Goal: Task Accomplishment & Management: Manage account settings

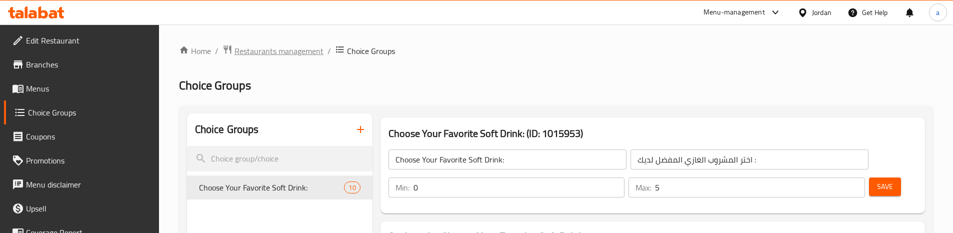
click at [293, 48] on span "Restaurants management" at bounding box center [278, 51] width 89 height 12
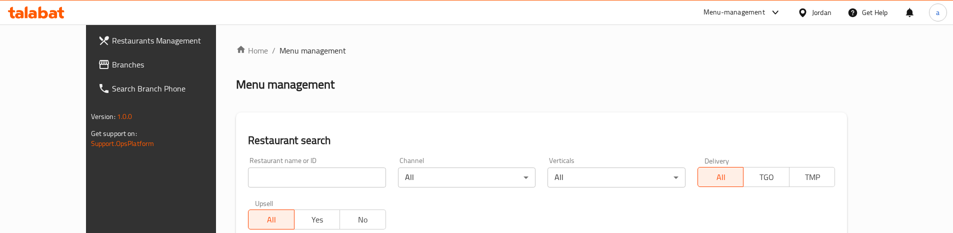
click at [264, 169] on input "search" at bounding box center [317, 177] width 138 height 20
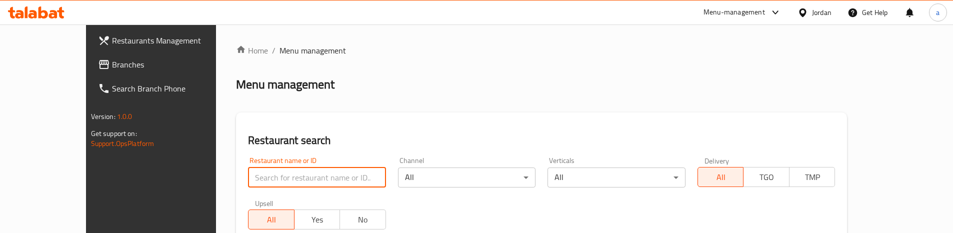
click at [123, 70] on link "Branches" at bounding box center [167, 64] width 155 height 24
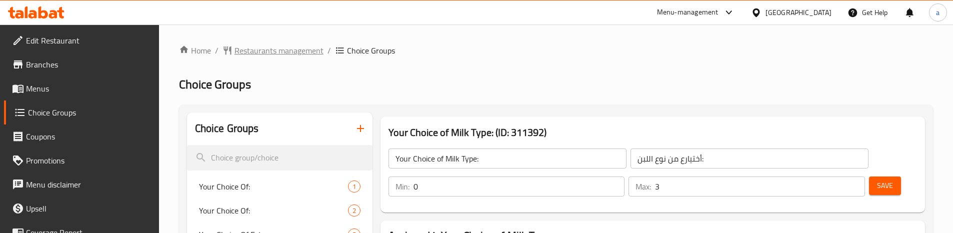
click at [276, 56] on span "Restaurants management" at bounding box center [278, 50] width 89 height 12
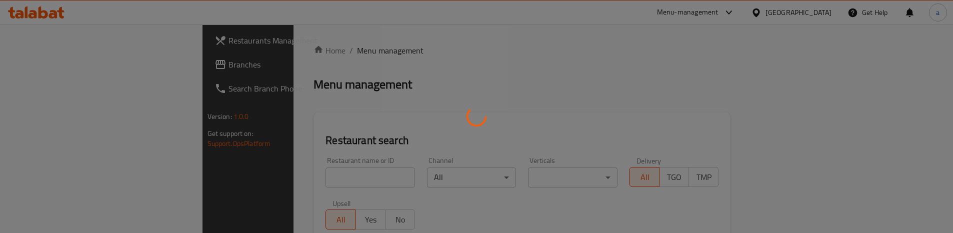
click at [77, 61] on div at bounding box center [476, 116] width 953 height 233
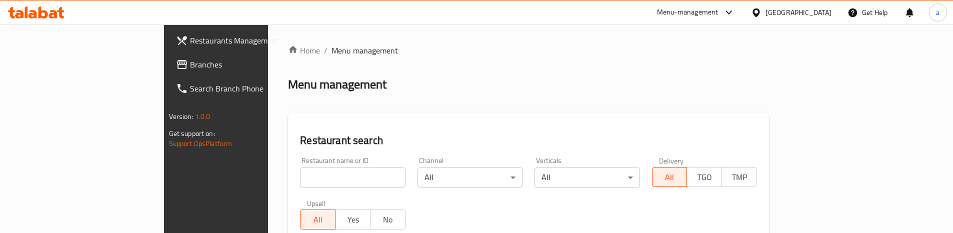
click at [190, 63] on span "Branches" at bounding box center [252, 64] width 125 height 12
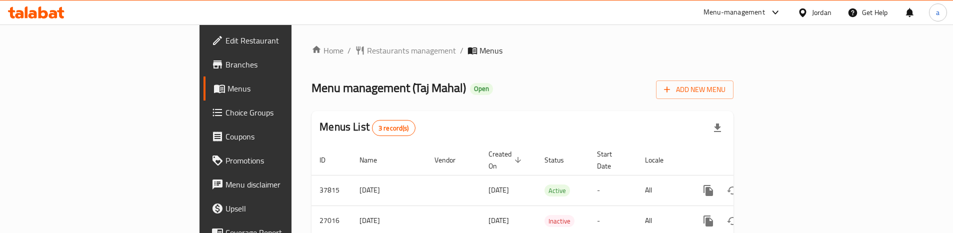
click at [225, 112] on span "Choice Groups" at bounding box center [287, 112] width 125 height 12
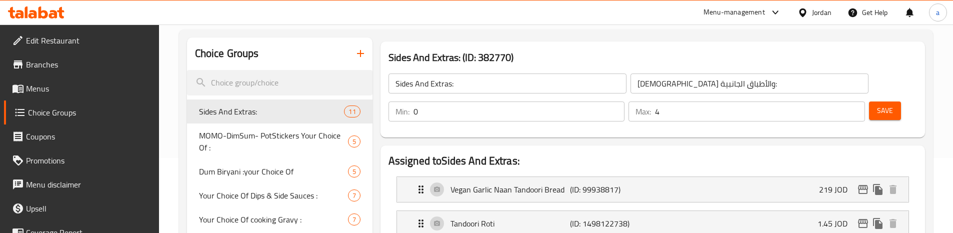
scroll to position [150, 0]
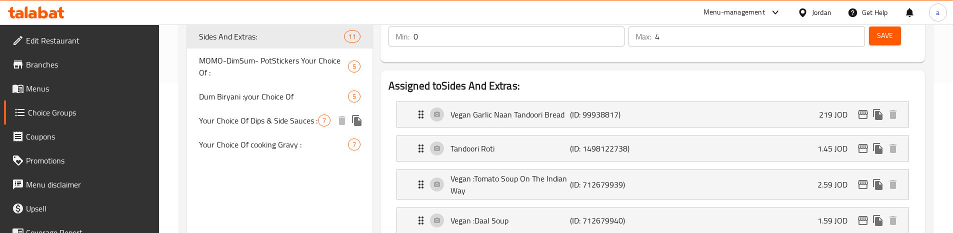
click at [252, 126] on span "Your Choice Of Dips & Side Sauces :" at bounding box center [258, 120] width 119 height 12
type input "Your Choice Of Dips & Side Sauces :"
type input "اختيارك من الصوصات الجانبية والديب :"
type input "6"
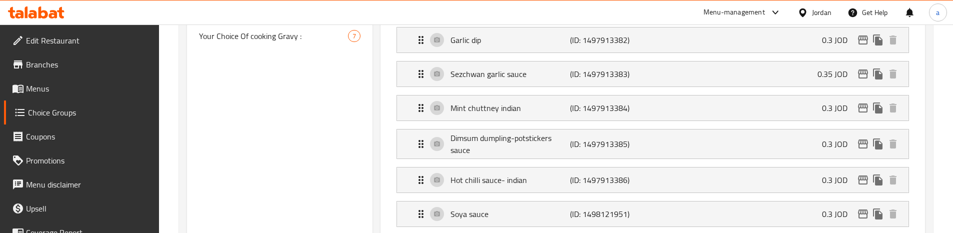
scroll to position [58, 0]
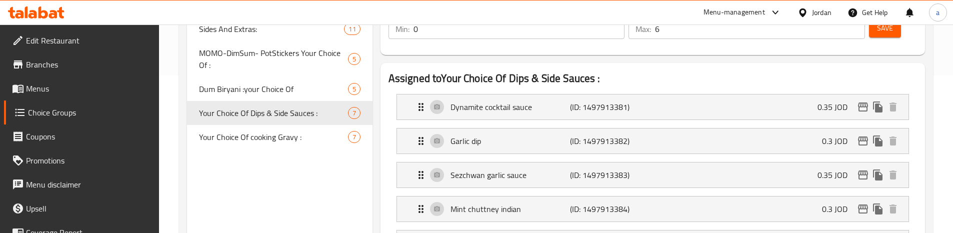
scroll to position [158, 0]
click at [260, 113] on span "Your Choice Of Dips & Side Sauces :" at bounding box center [258, 112] width 119 height 12
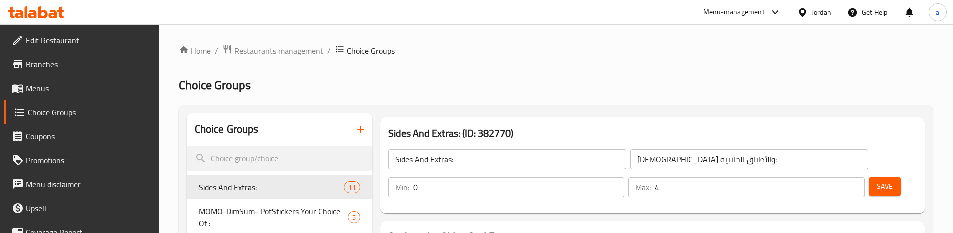
click at [78, 38] on span "Edit Restaurant" at bounding box center [88, 40] width 125 height 12
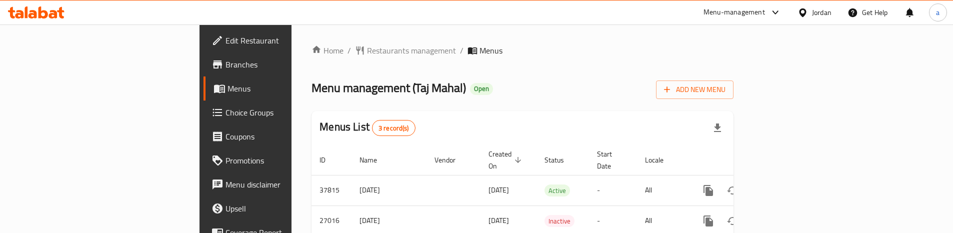
click at [225, 111] on span "Choice Groups" at bounding box center [287, 112] width 125 height 12
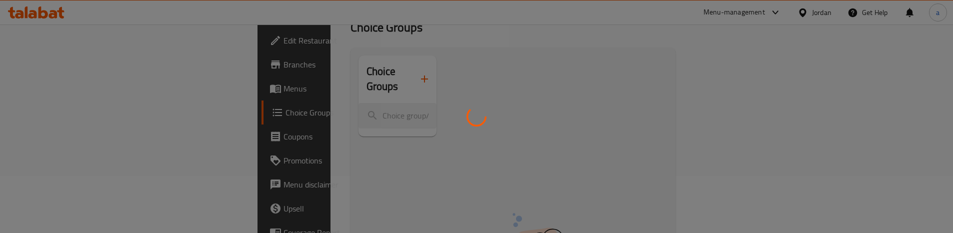
scroll to position [100, 0]
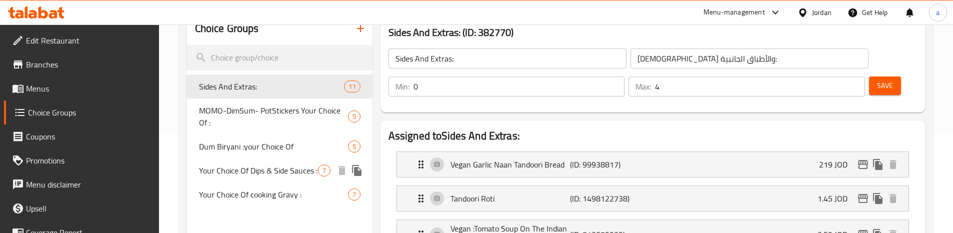
click at [260, 174] on span "Your Choice Of Dips & Side Sauces :" at bounding box center [258, 170] width 119 height 12
type input "Your Choice Of Dips & Side Sauces :"
type input "اختيارك من الصوصات الجانبية والديب :"
type input "6"
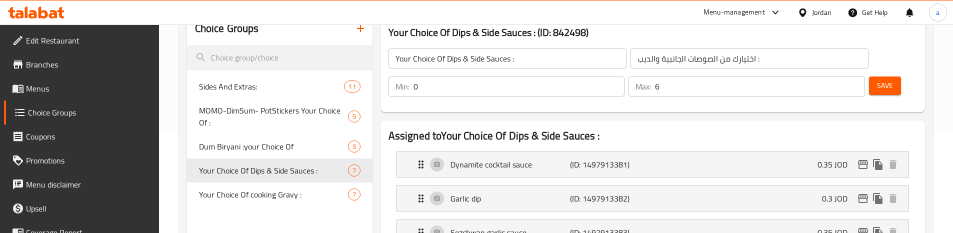
click at [478, 81] on div "Your Choice Of Dips & Side Sauces : (ID: 842498) Your Choice Of Dips & Side Sau…" at bounding box center [652, 64] width 544 height 96
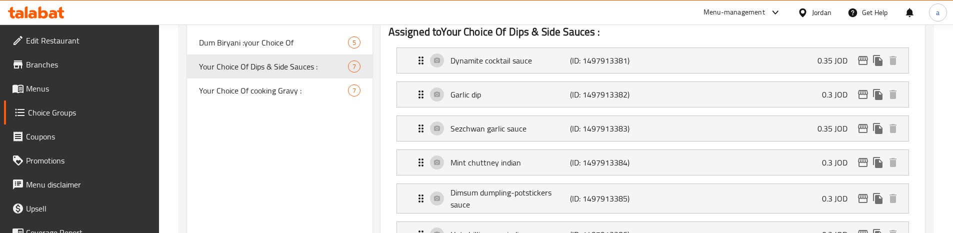
scroll to position [258, 0]
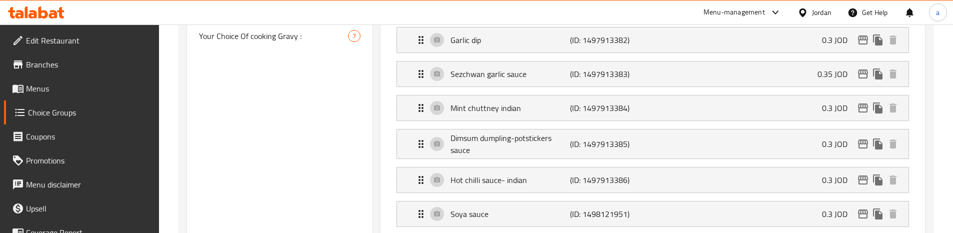
click at [293, 132] on div "Choice Groups Sides And Extras: 11 MOMO-DimSum- PotStickers Your Choice Of : 5 …" at bounding box center [279, 193] width 185 height 679
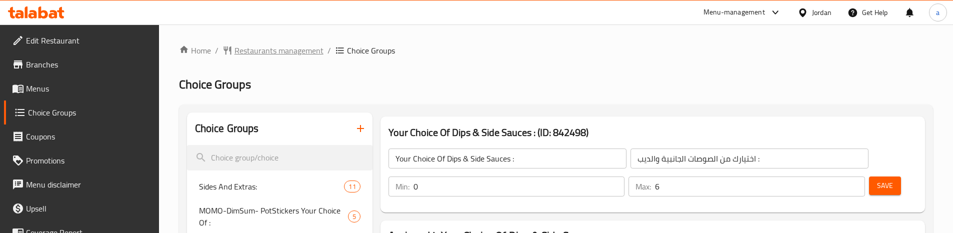
click at [272, 45] on span "Restaurants management" at bounding box center [278, 50] width 89 height 12
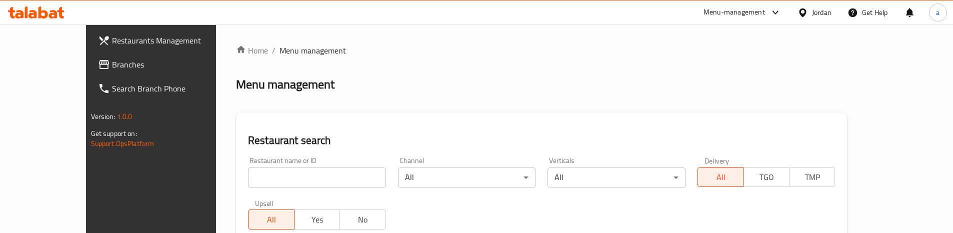
click at [112, 69] on span "Branches" at bounding box center [174, 64] width 125 height 12
